Goal: Browse casually: Explore the website without a specific task or goal

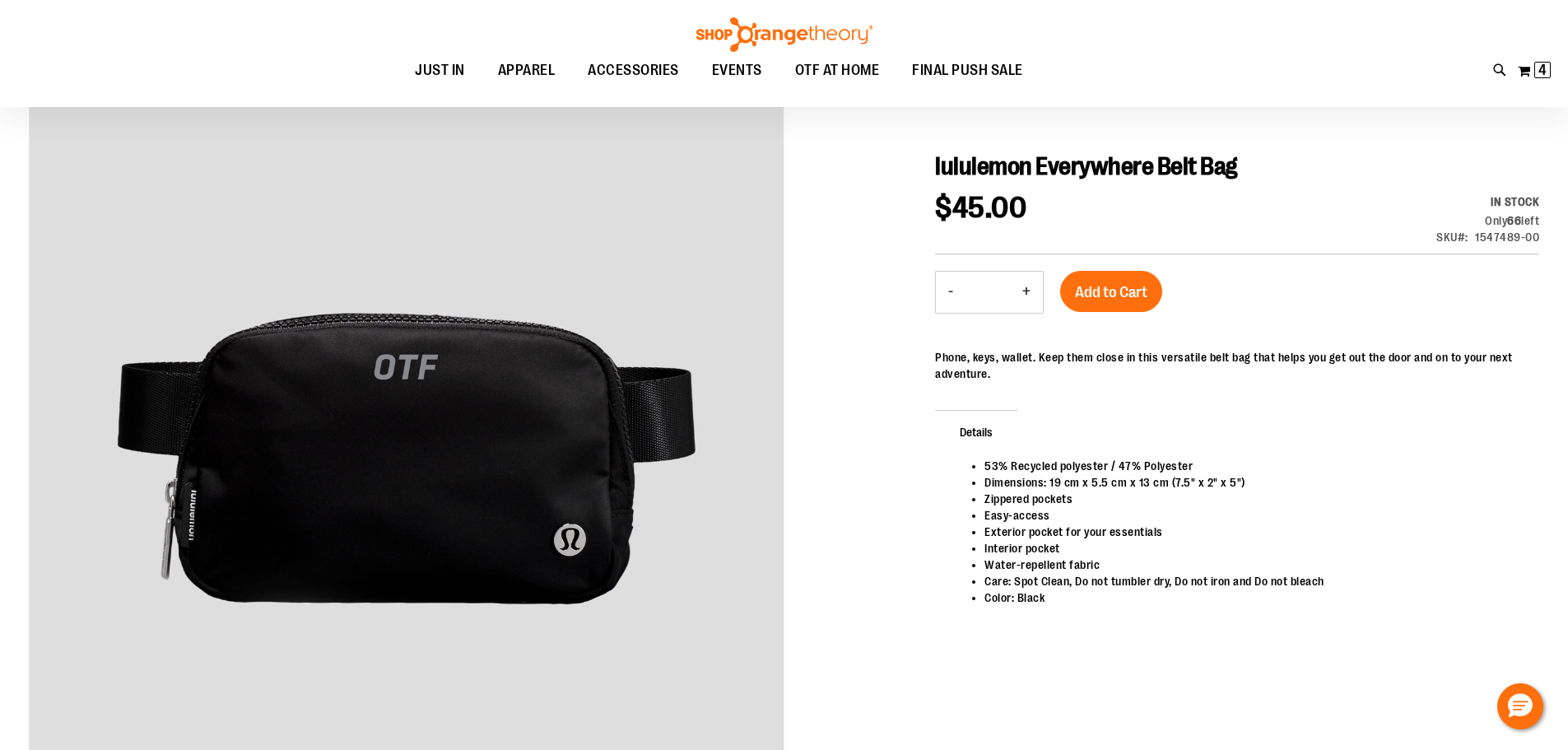
scroll to position [163, 0]
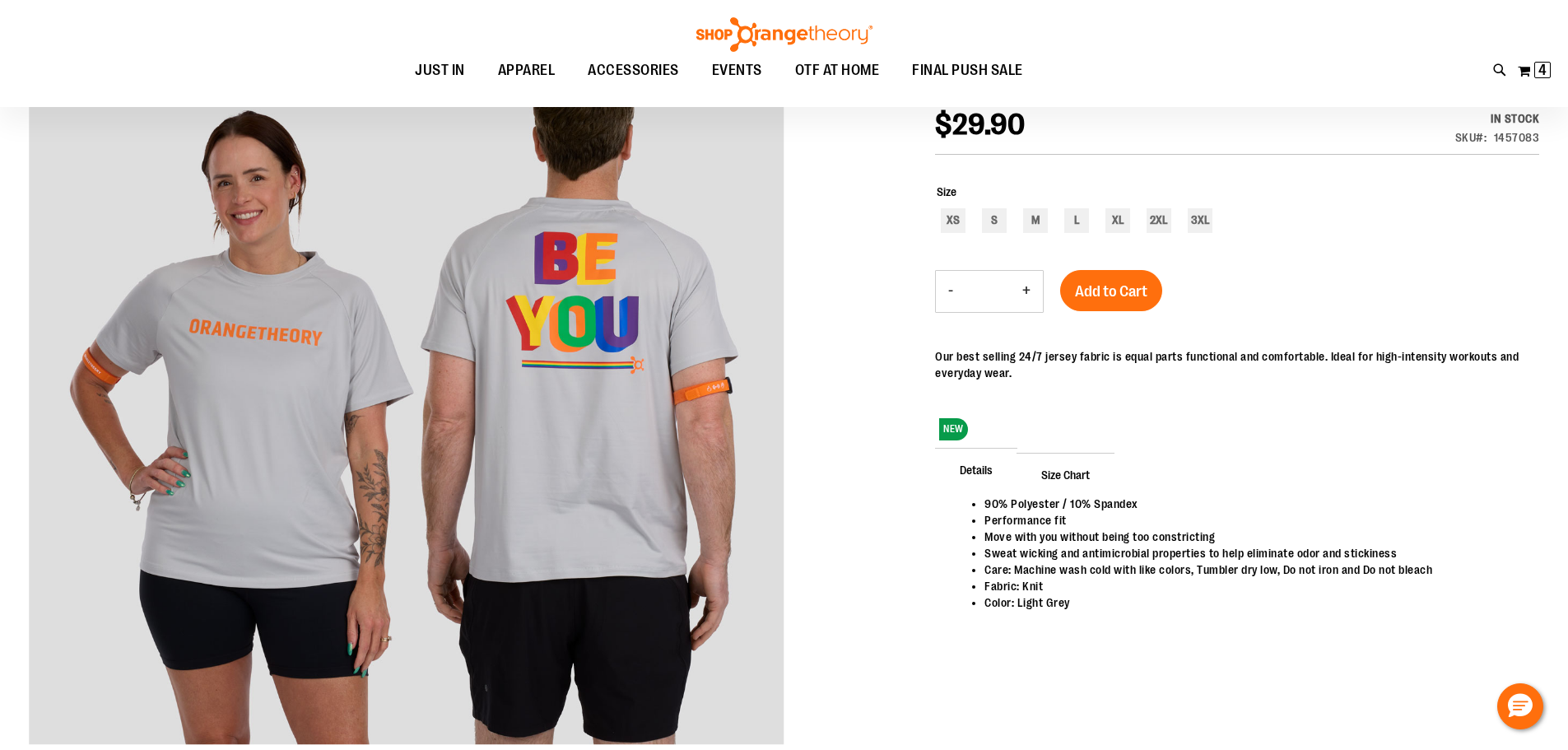
scroll to position [164, 0]
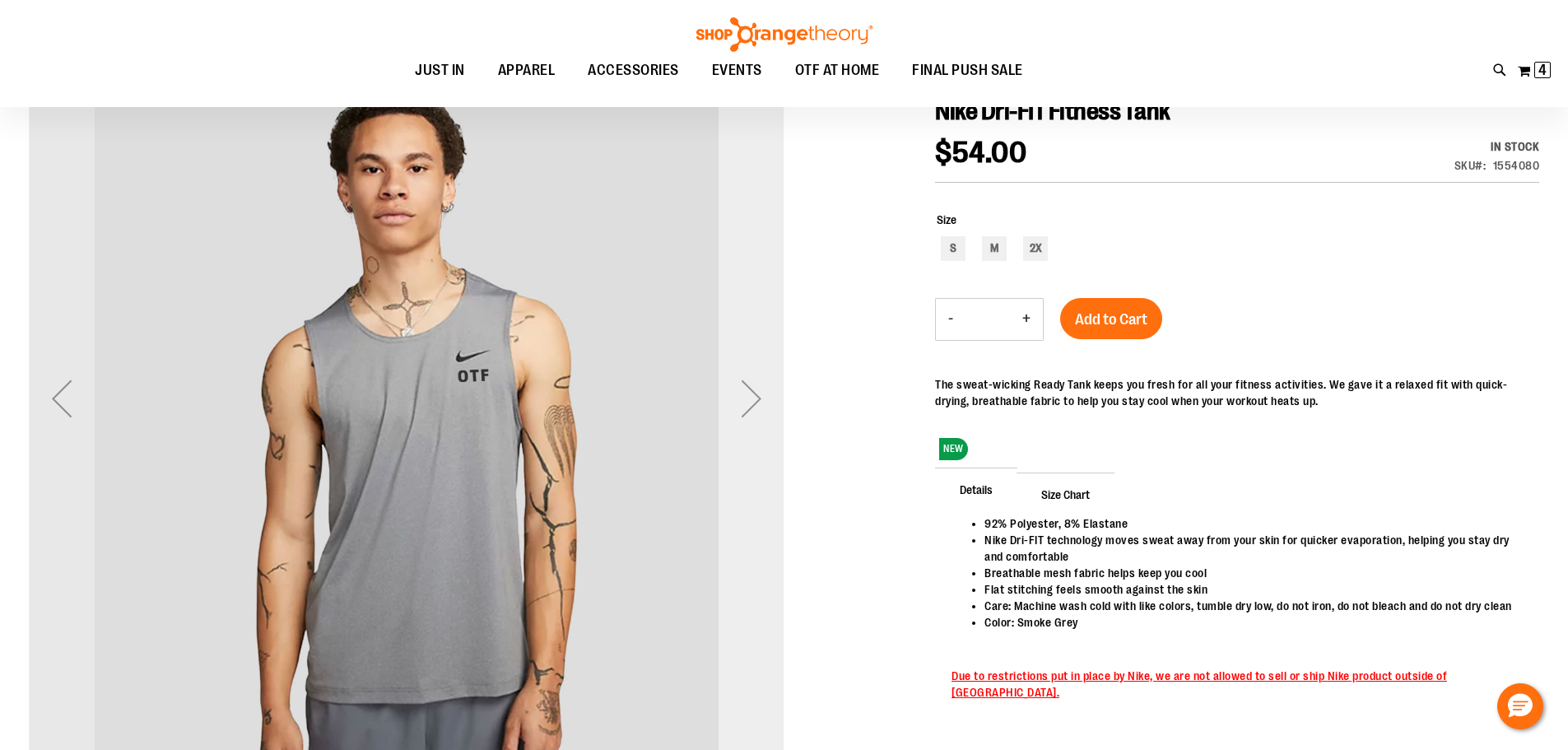
scroll to position [246, 0]
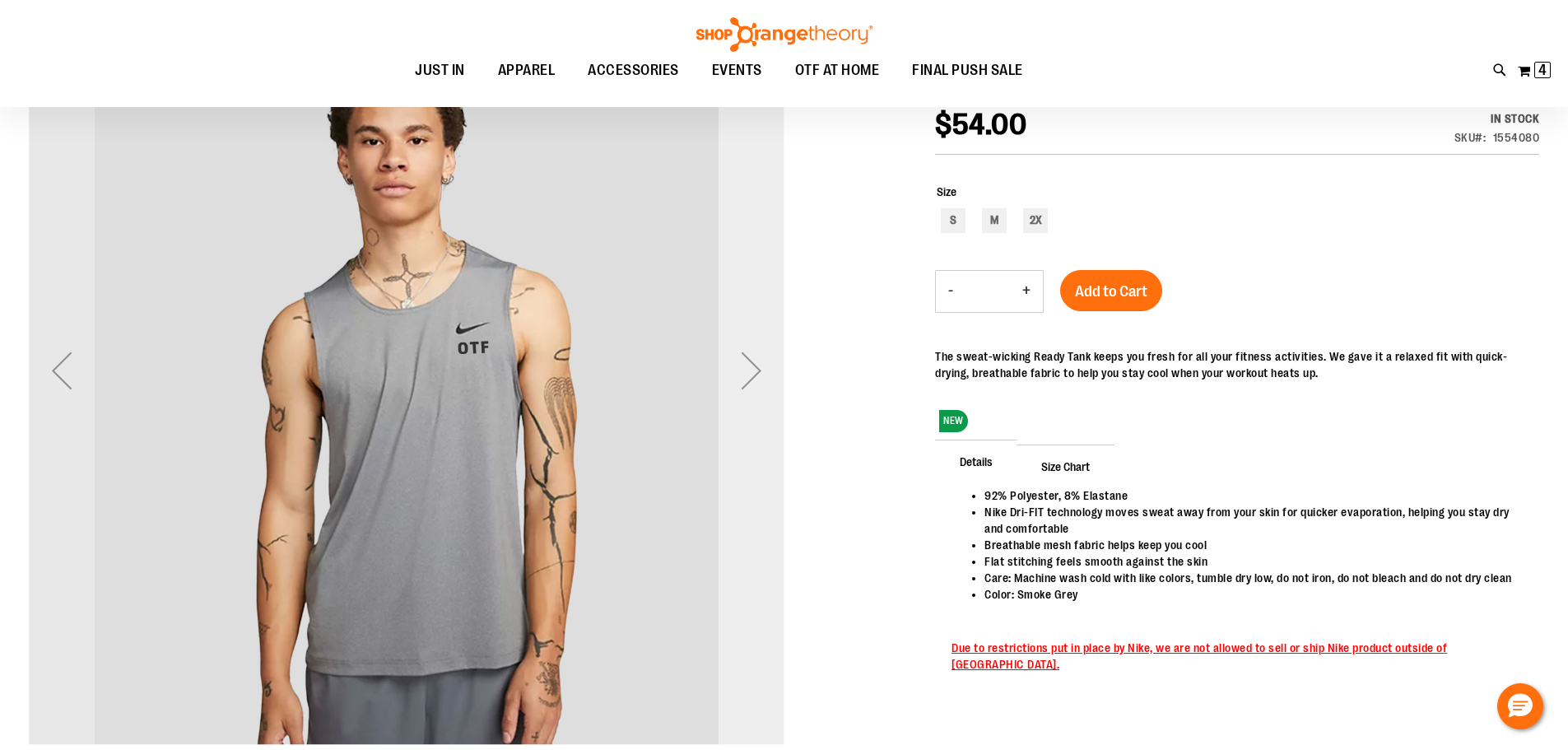
click at [774, 397] on div "Next" at bounding box center [751, 370] width 66 height 66
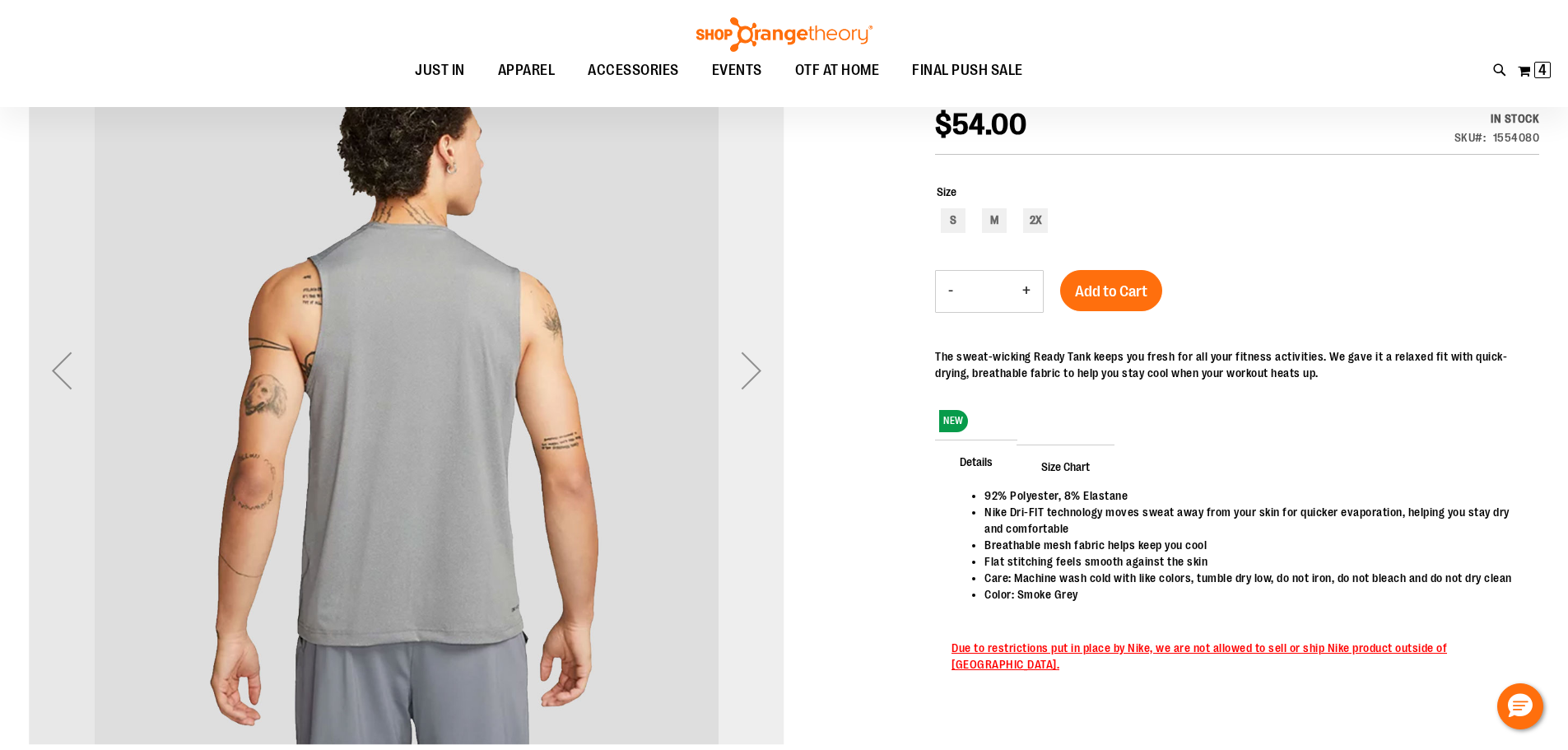
click at [774, 397] on div "Next" at bounding box center [751, 370] width 66 height 66
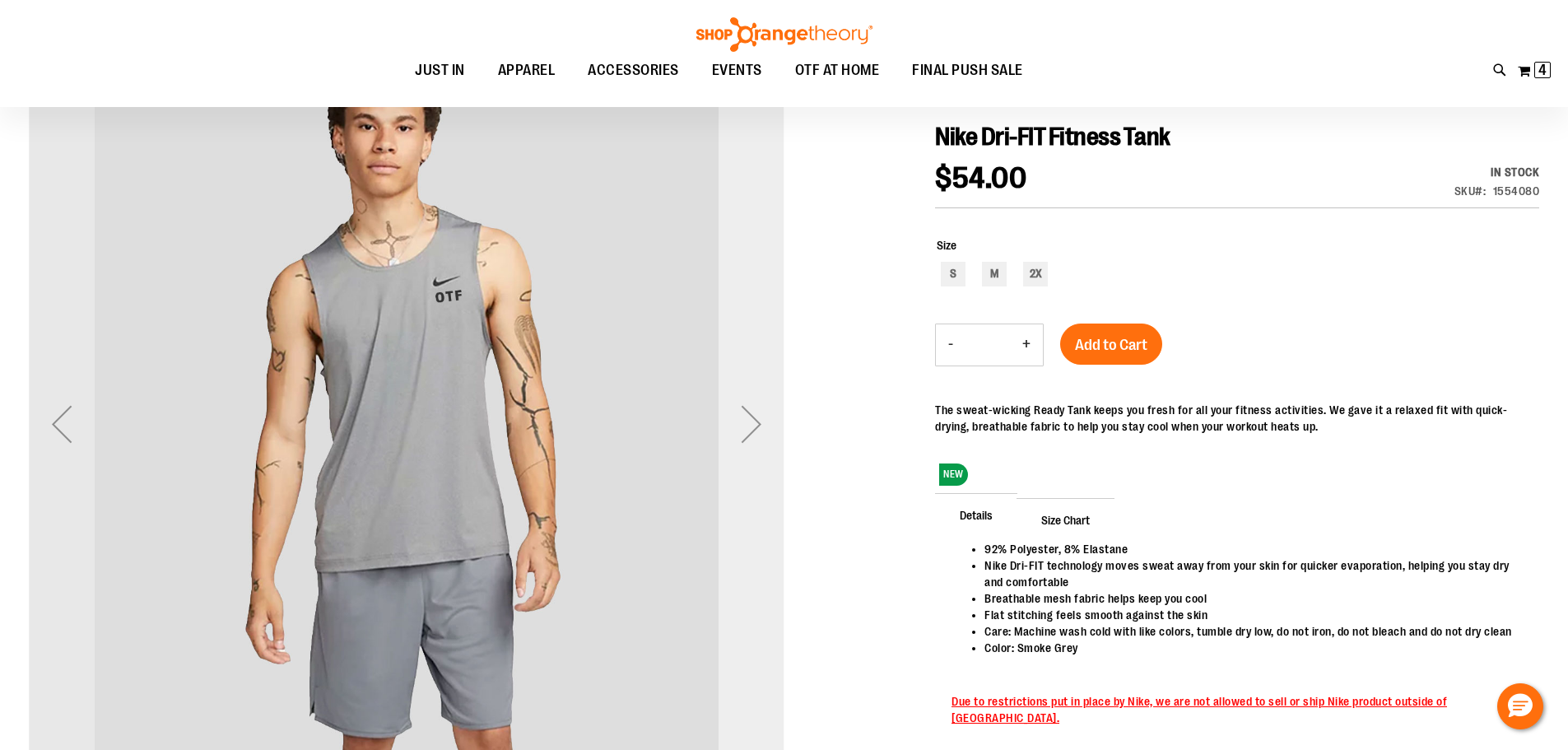
scroll to position [164, 0]
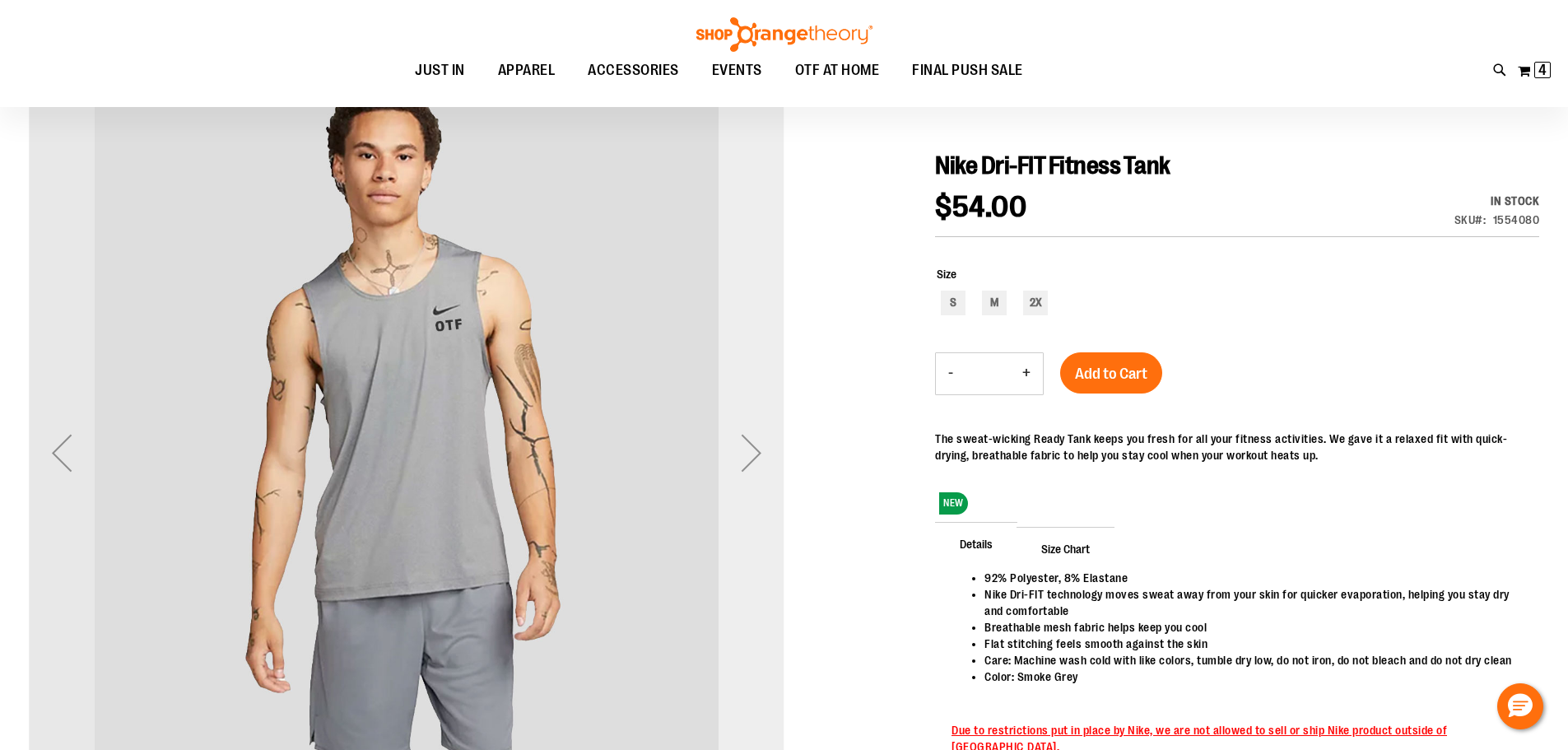
click at [764, 424] on div "Next" at bounding box center [751, 452] width 66 height 66
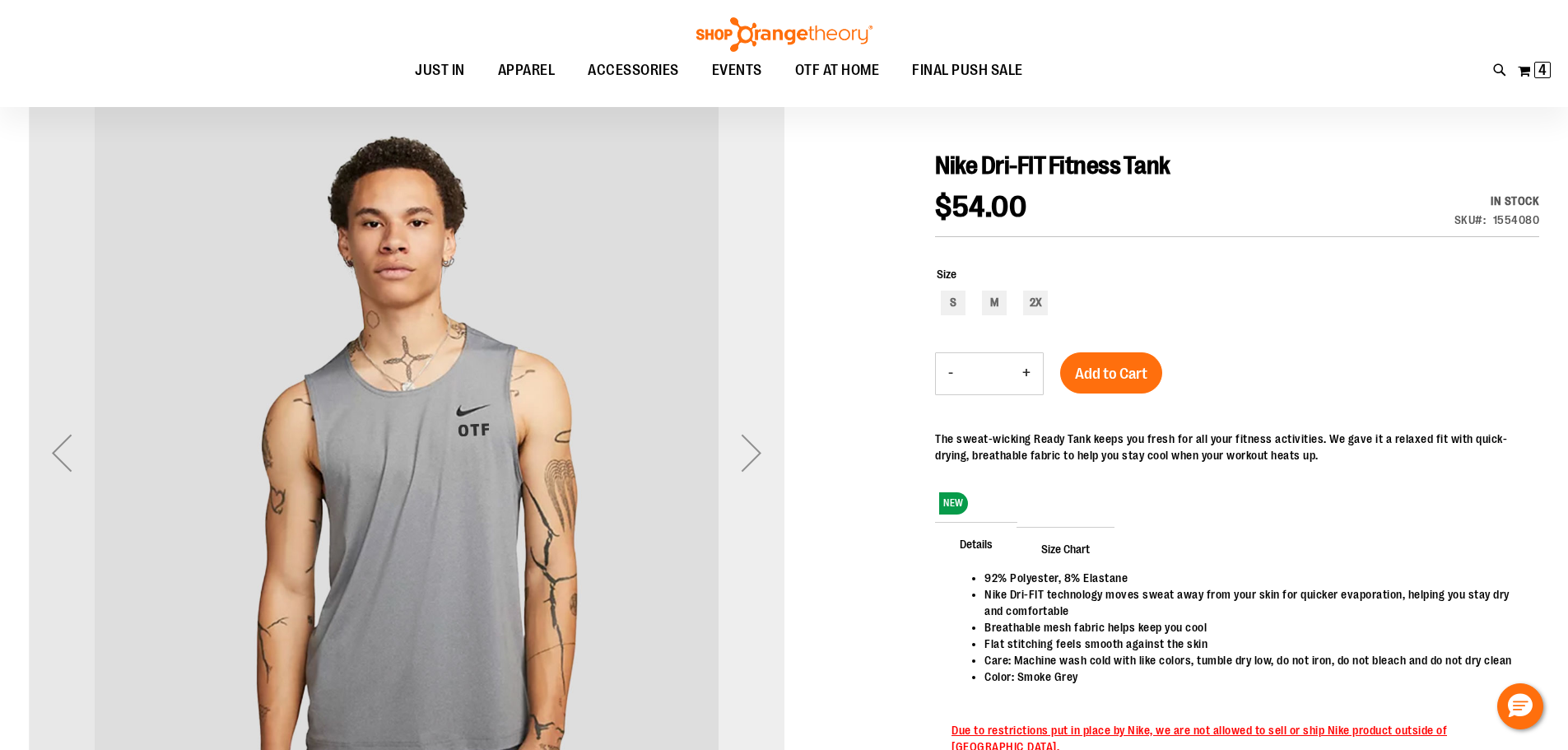
click at [750, 496] on div "Next" at bounding box center [751, 453] width 66 height 756
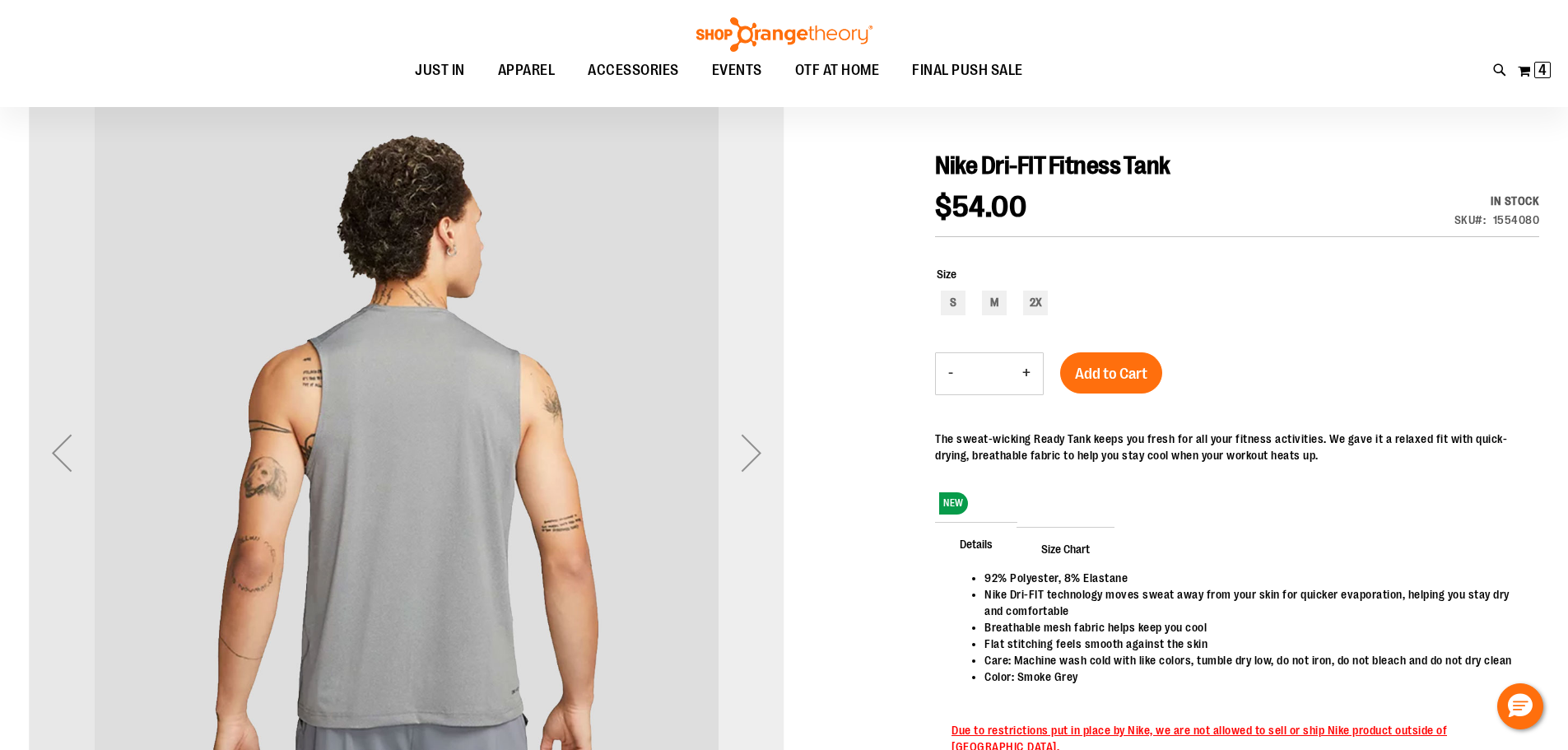
click at [780, 415] on div "Next" at bounding box center [751, 453] width 66 height 756
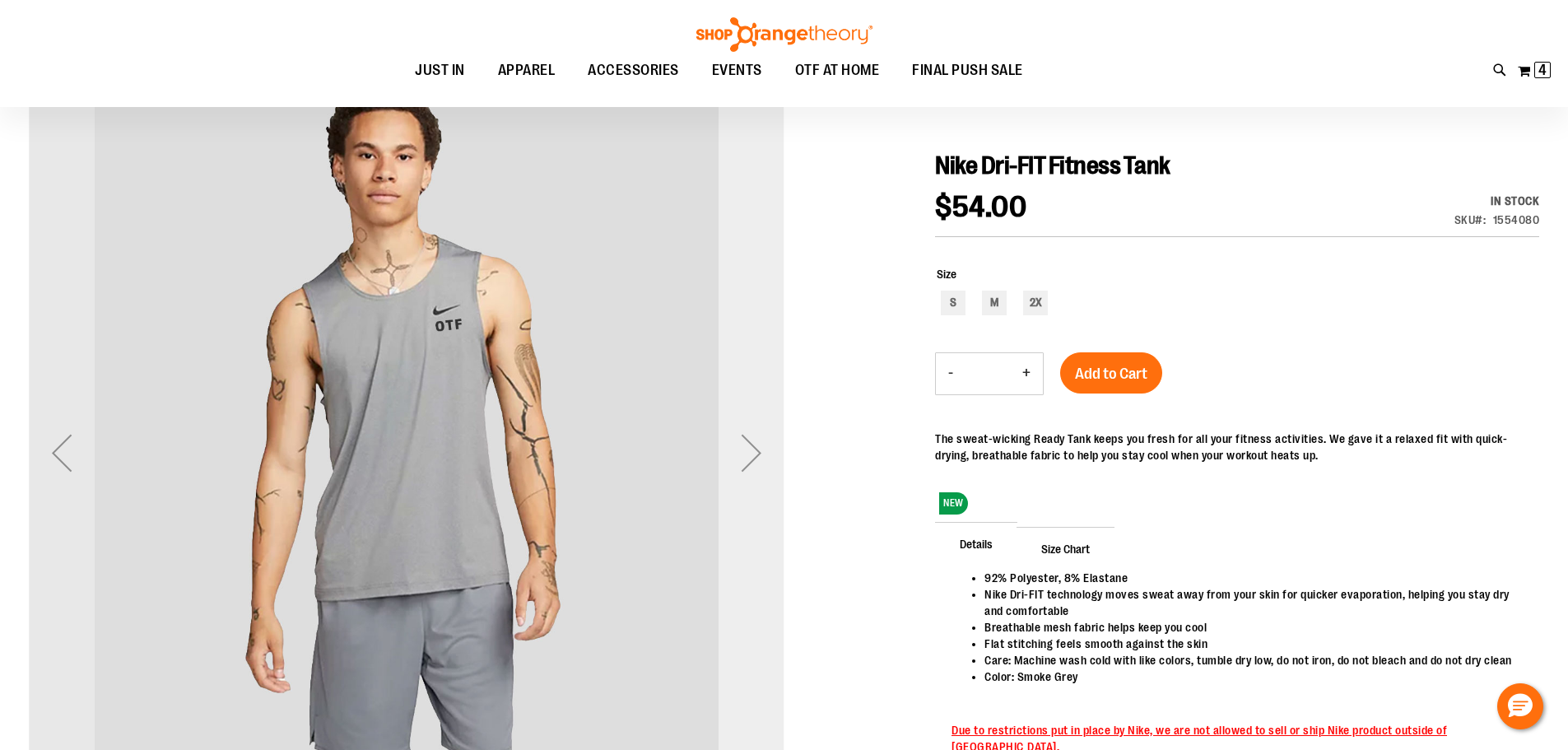
click at [760, 425] on div "Next" at bounding box center [751, 452] width 66 height 66
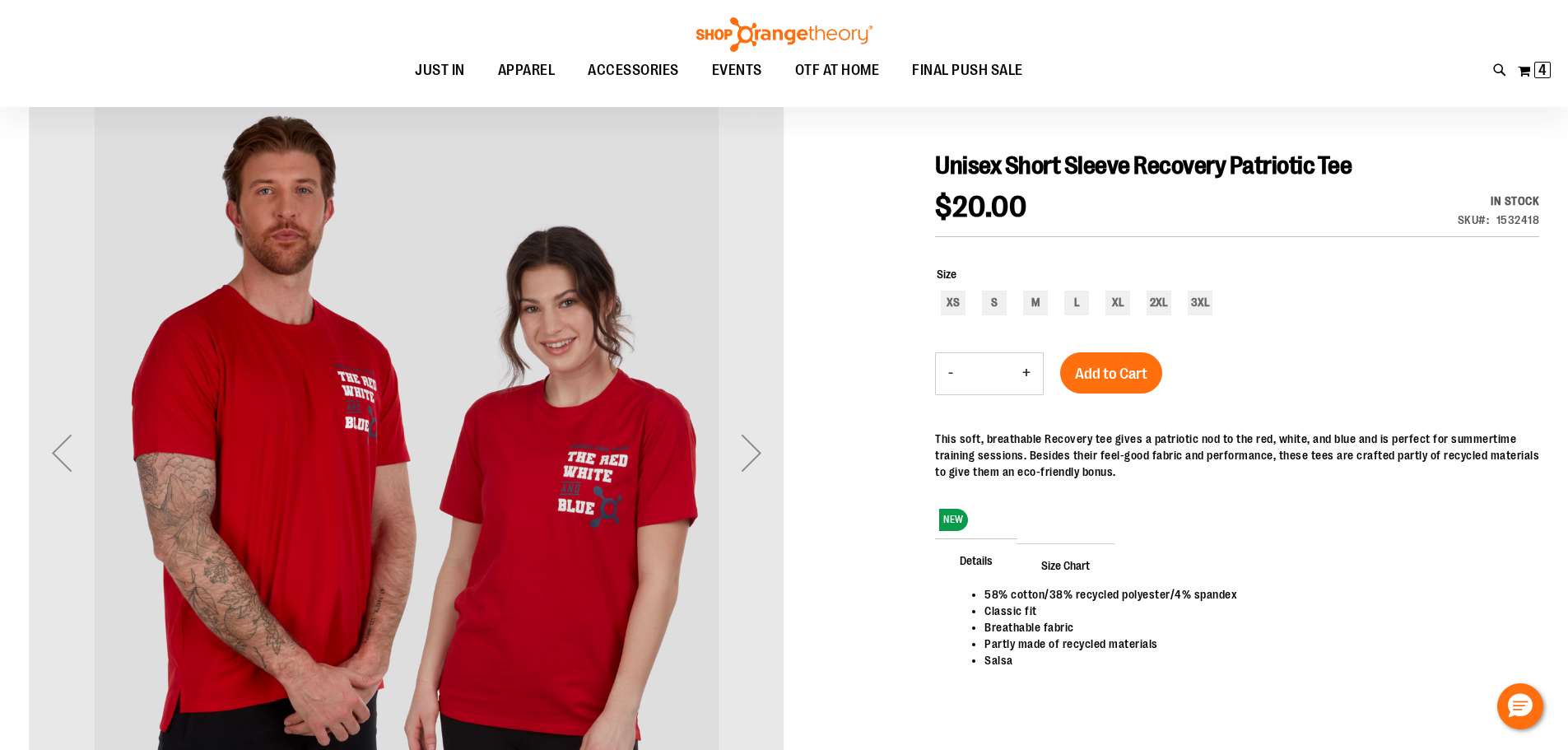
scroll to position [246, 0]
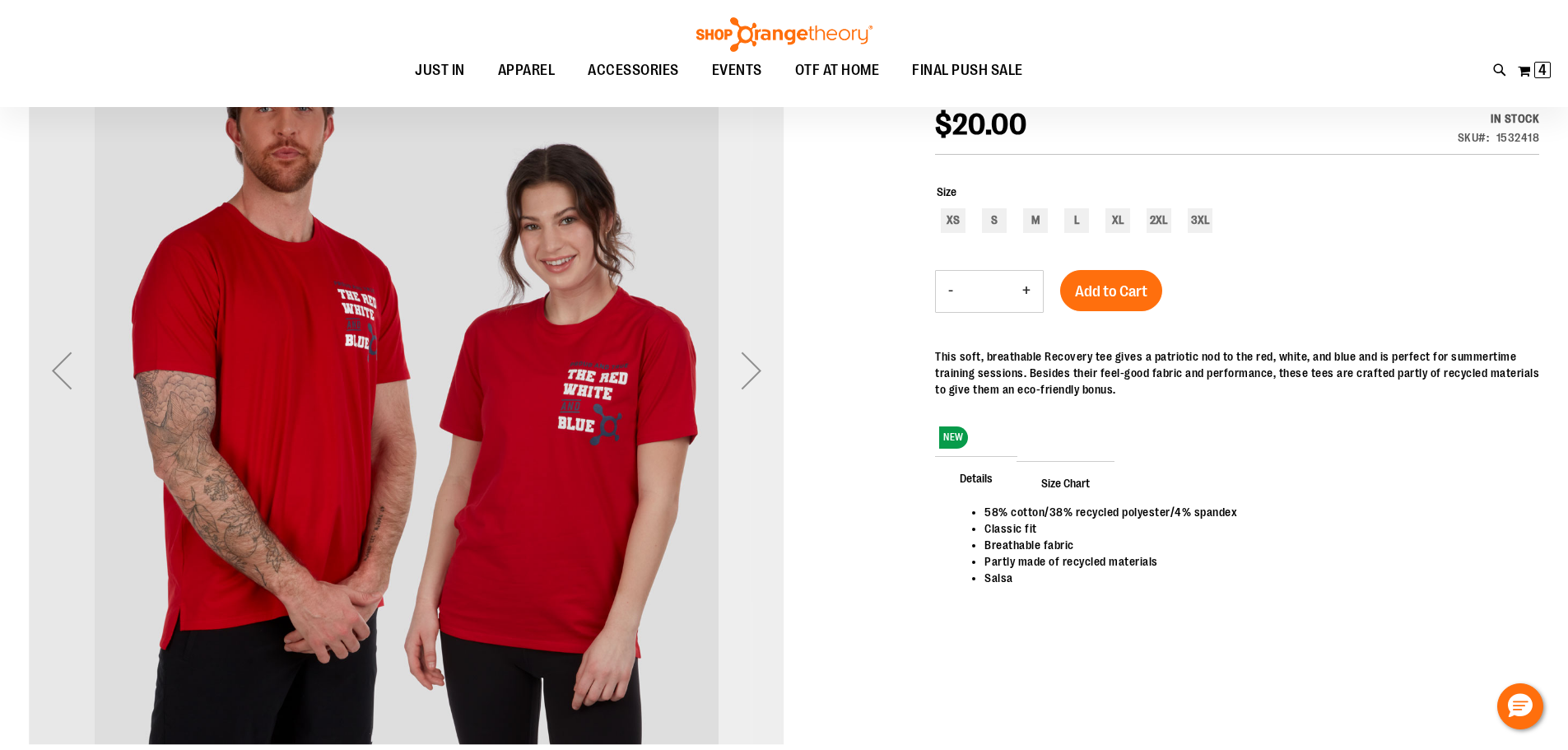
click at [780, 394] on div "Next" at bounding box center [751, 370] width 66 height 66
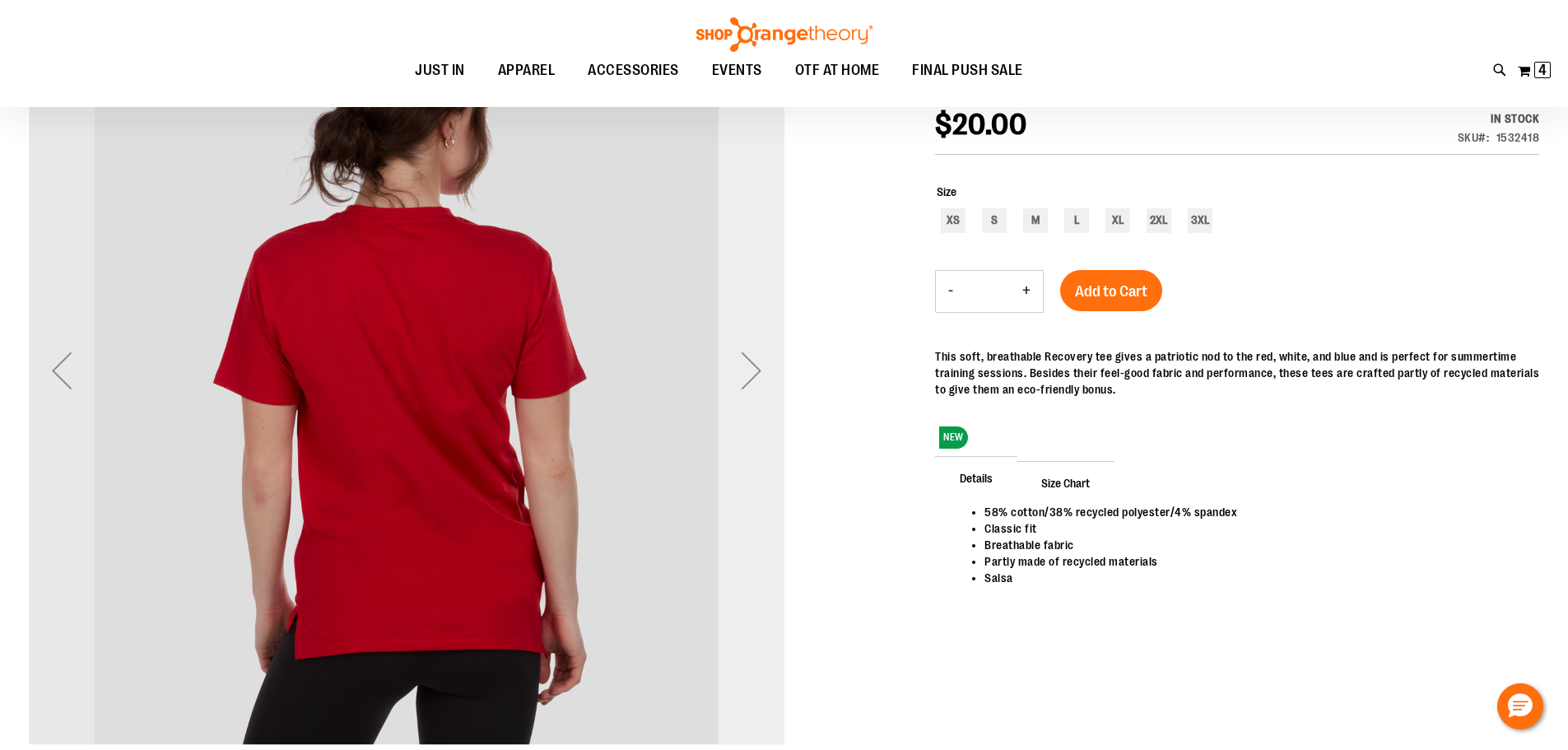
click at [780, 396] on div "Next" at bounding box center [751, 370] width 66 height 66
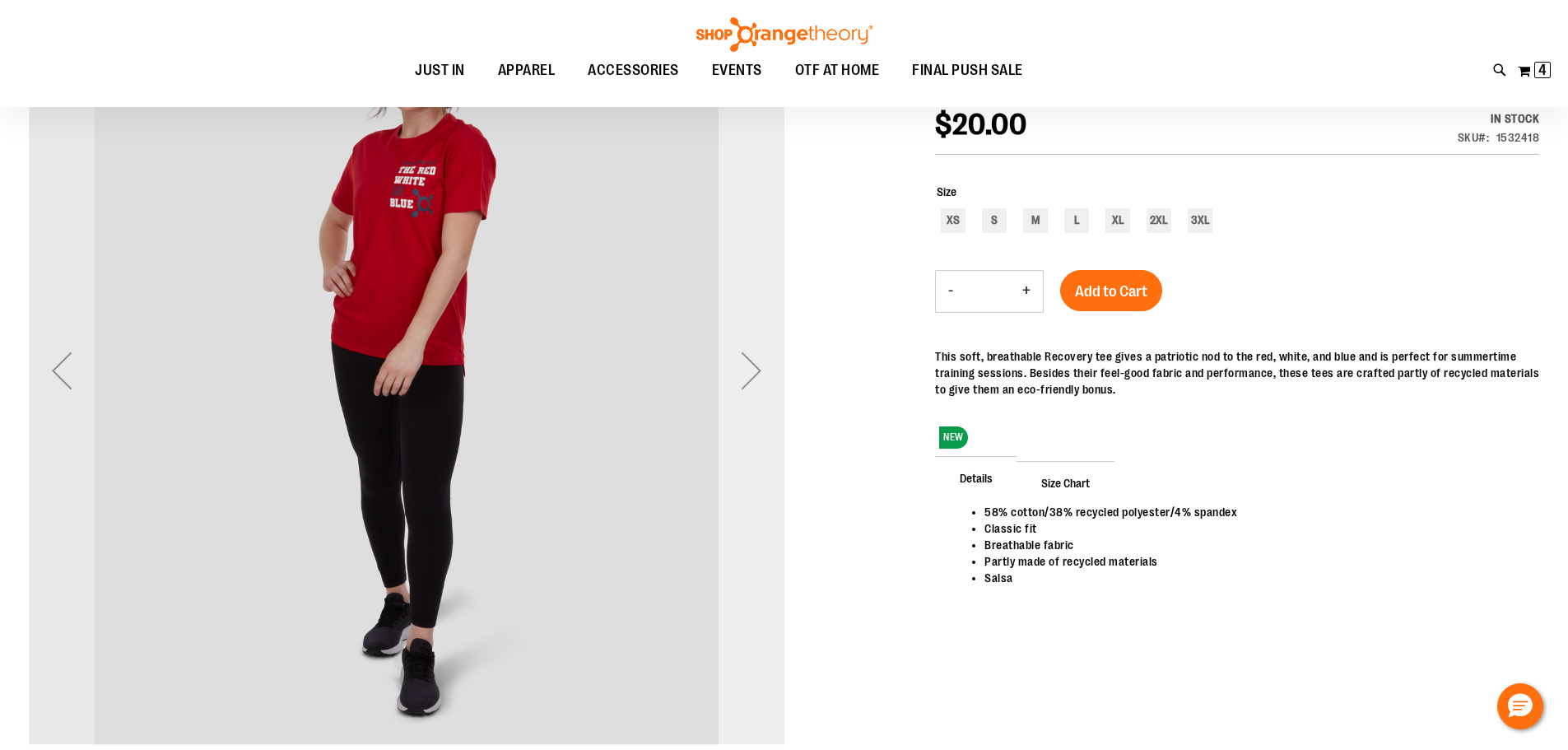
click at [780, 396] on div "Next" at bounding box center [751, 370] width 66 height 66
